Goal: Find specific page/section: Find specific page/section

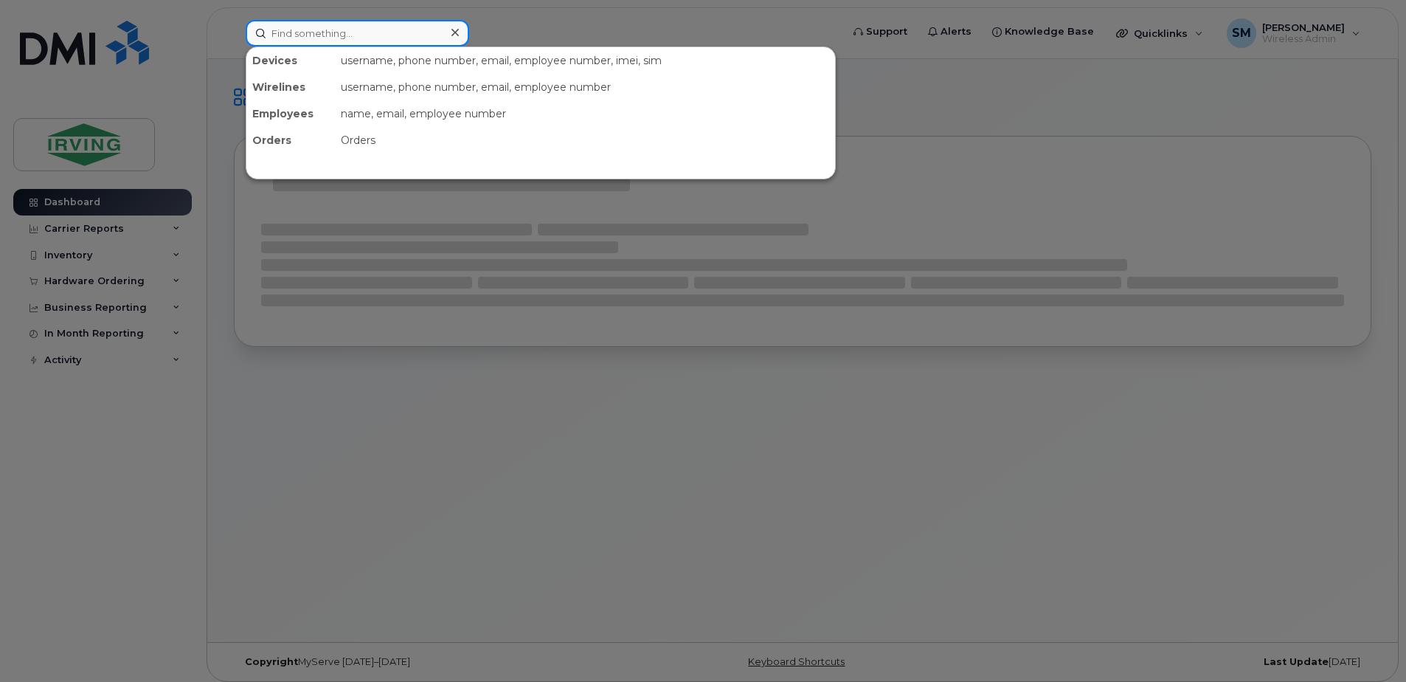
click at [318, 38] on input at bounding box center [358, 33] width 224 height 27
paste input "G7-812-0FF-12B0"
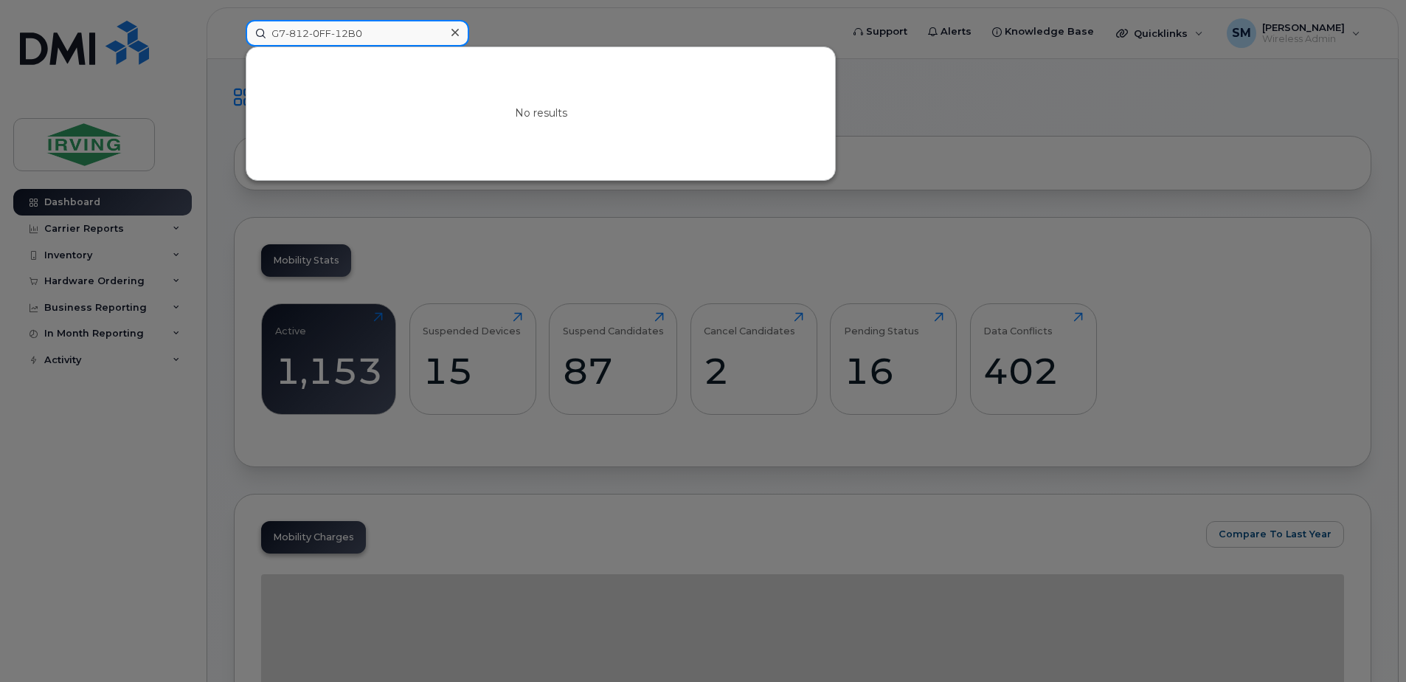
drag, startPoint x: 365, startPoint y: 33, endPoint x: 297, endPoint y: 36, distance: 67.9
click at [297, 36] on input "G7-812-0FF-12B0" at bounding box center [358, 33] width 224 height 27
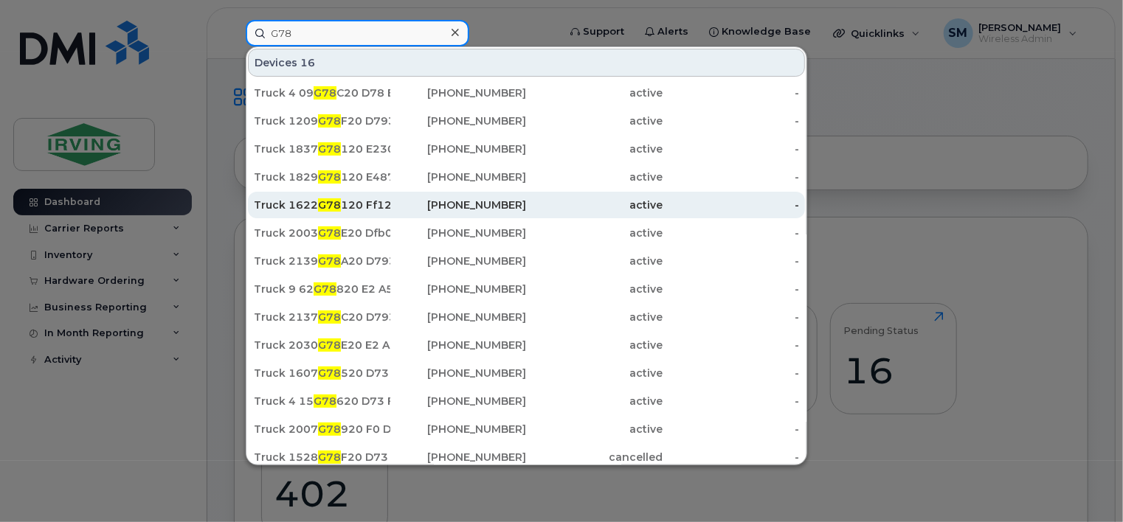
type input "G78"
click at [362, 201] on div "Truck 1622 G78 120 Ff12 B0" at bounding box center [322, 205] width 136 height 15
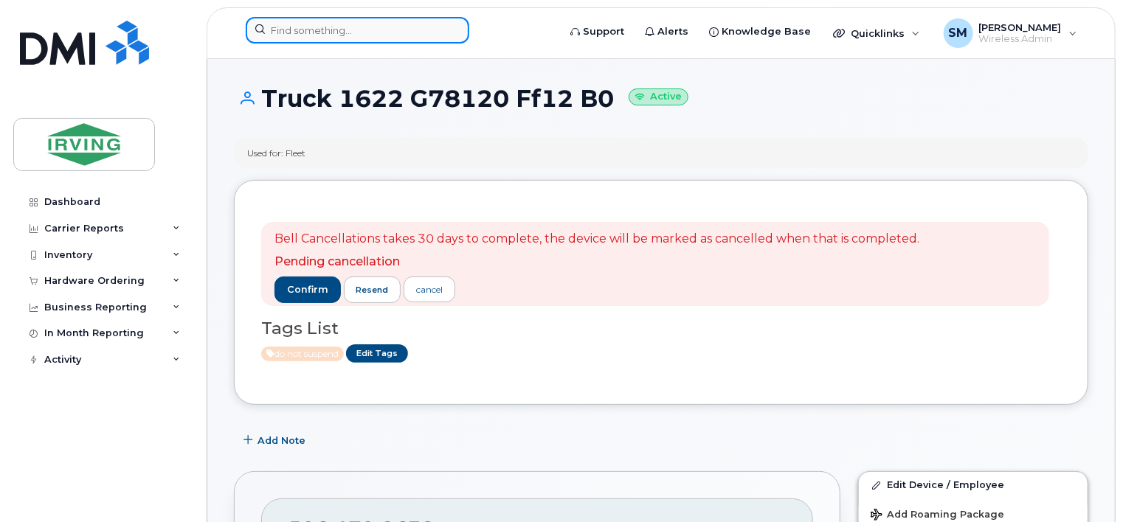
click at [353, 35] on input at bounding box center [358, 30] width 224 height 27
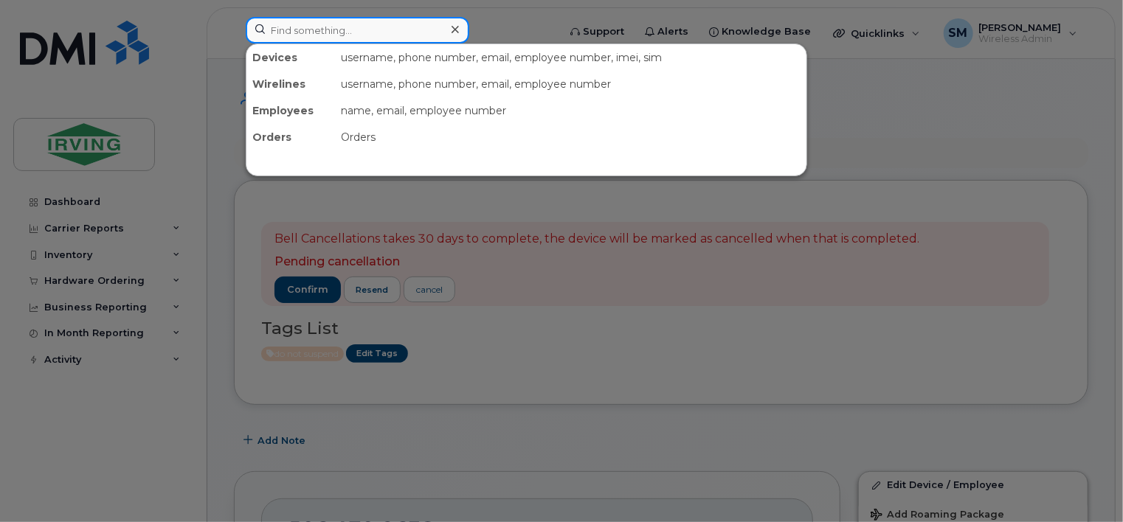
click at [376, 32] on input at bounding box center [358, 30] width 224 height 27
paste input "G7-322-0D7-8F58"
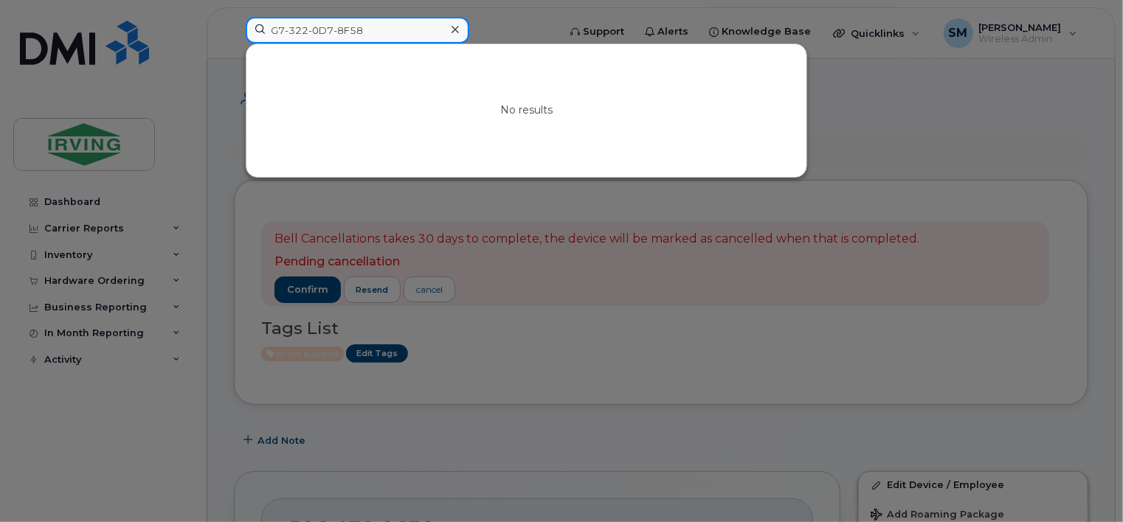
drag, startPoint x: 396, startPoint y: 25, endPoint x: 310, endPoint y: 38, distance: 87.3
click at [310, 38] on input "G7-322-0D7-8F58" at bounding box center [358, 30] width 224 height 27
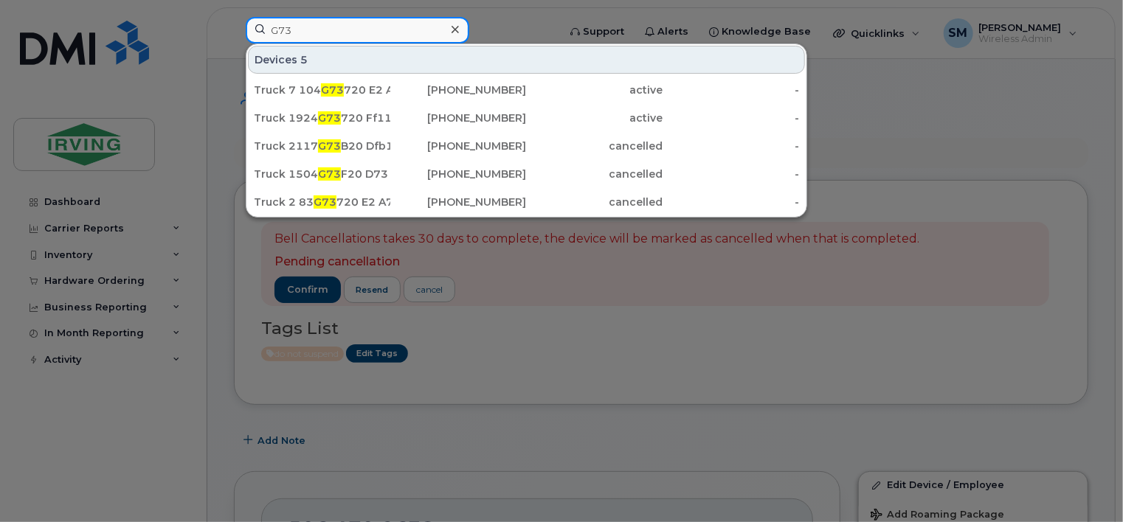
type input "G73"
